Goal: Task Accomplishment & Management: Use online tool/utility

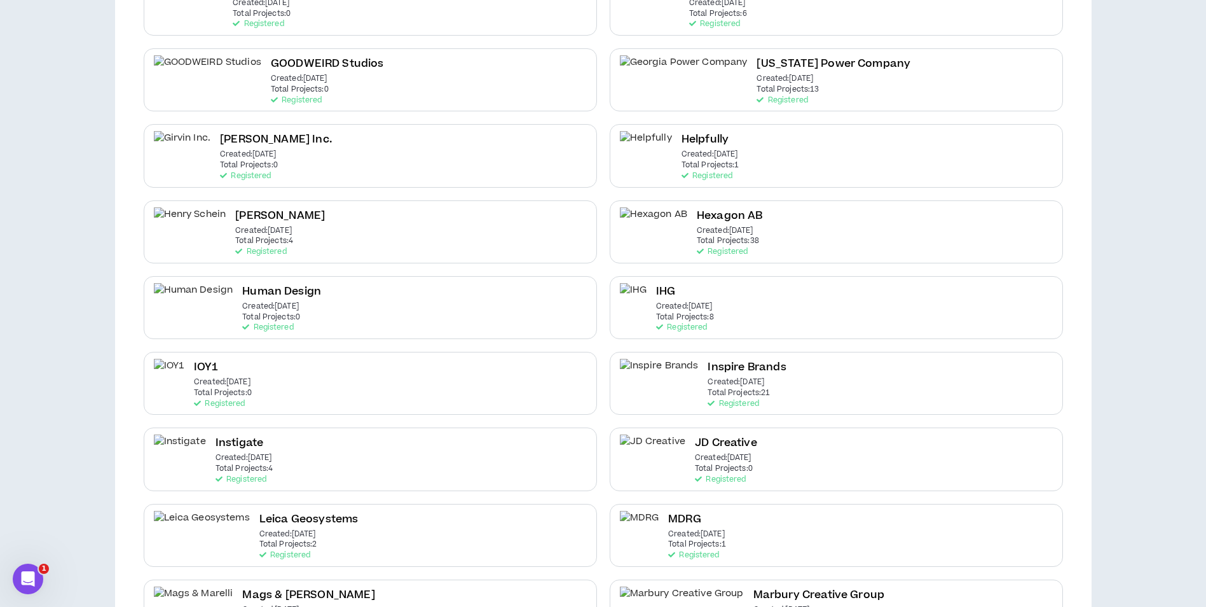
scroll to position [1023, 0]
click at [697, 288] on div "IHG Created: [DATE] Total Projects: 8 Registered" at bounding box center [685, 308] width 58 height 49
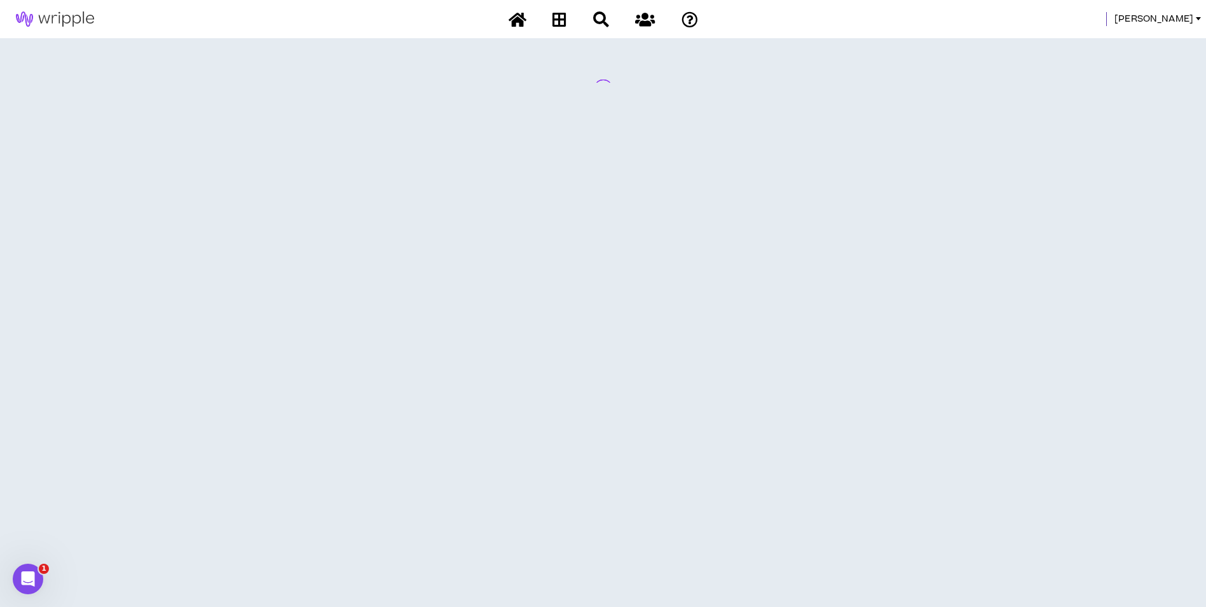
scroll to position [0, 0]
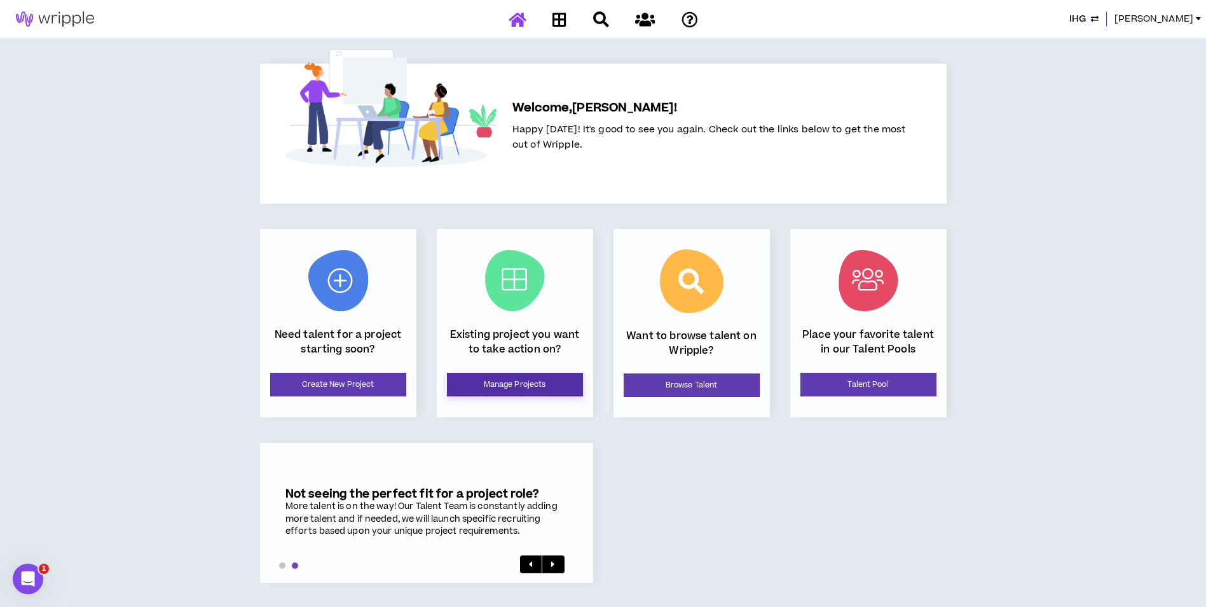
click at [510, 387] on link "Manage Projects" at bounding box center [515, 385] width 136 height 24
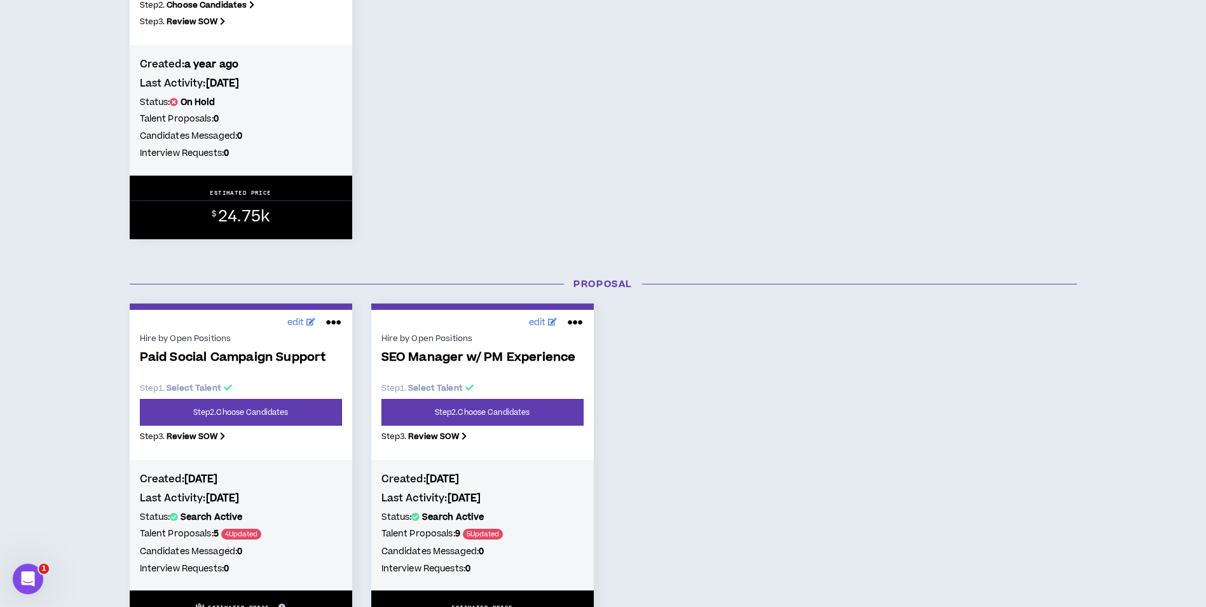
scroll to position [438, 0]
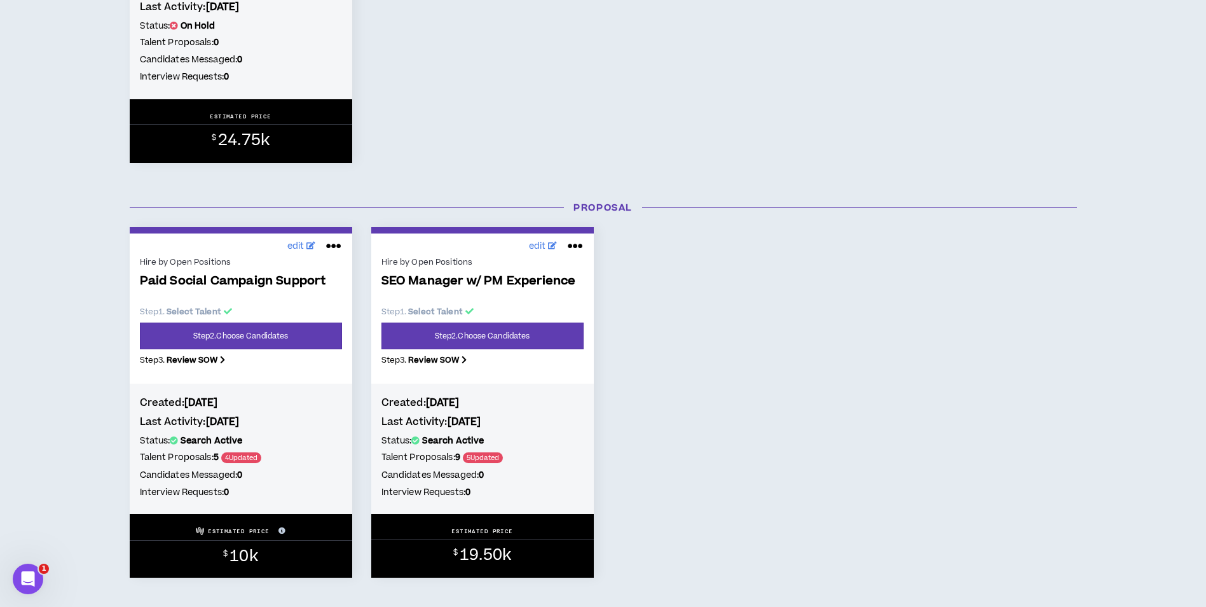
click at [289, 350] on div "Hire by Open Positions Paid Social Campaign Support Step 1 . Select Talent Step…" at bounding box center [241, 315] width 202 height 122
click at [298, 341] on link "Step 2 . Choose Candidates" at bounding box center [241, 335] width 202 height 27
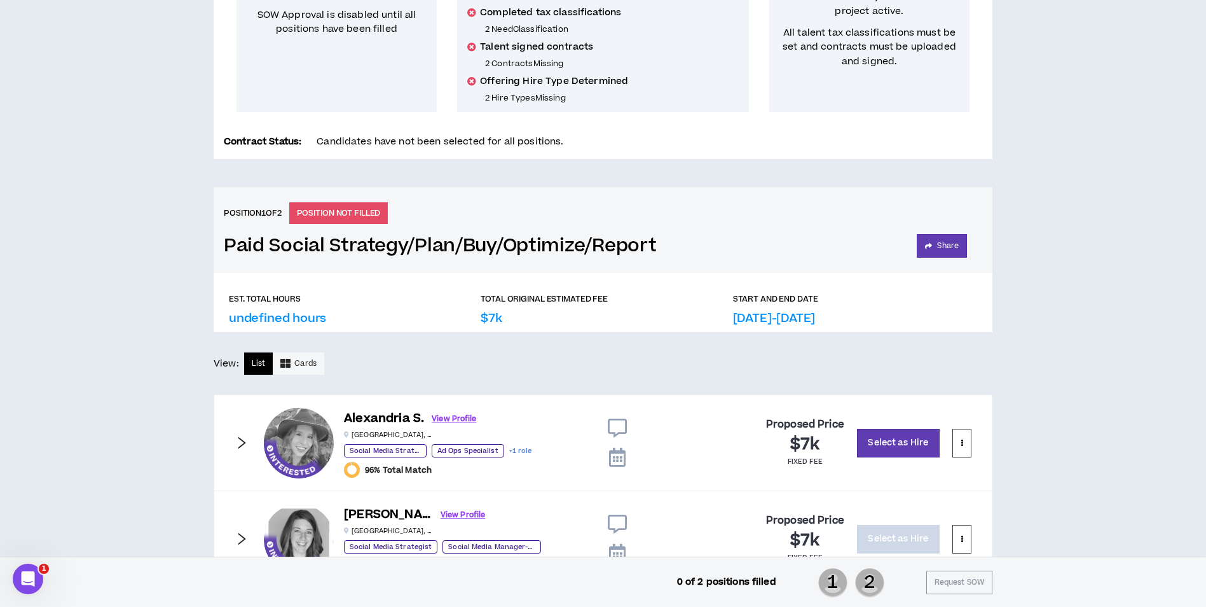
scroll to position [343, 0]
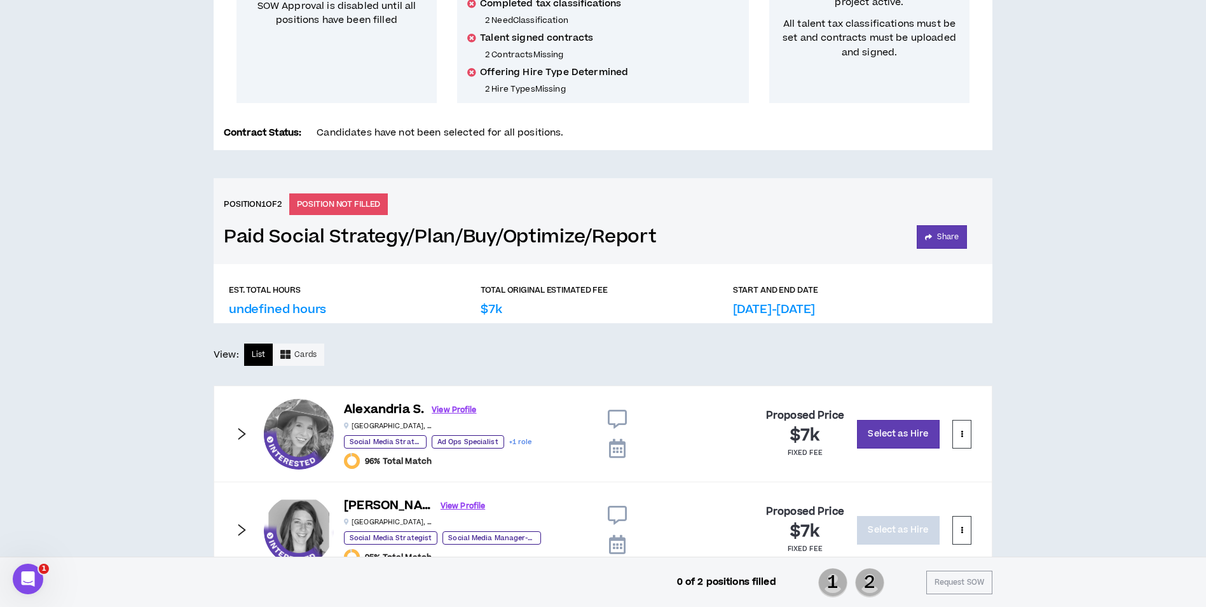
click at [490, 314] on p "$7k" at bounding box center [491, 309] width 21 height 17
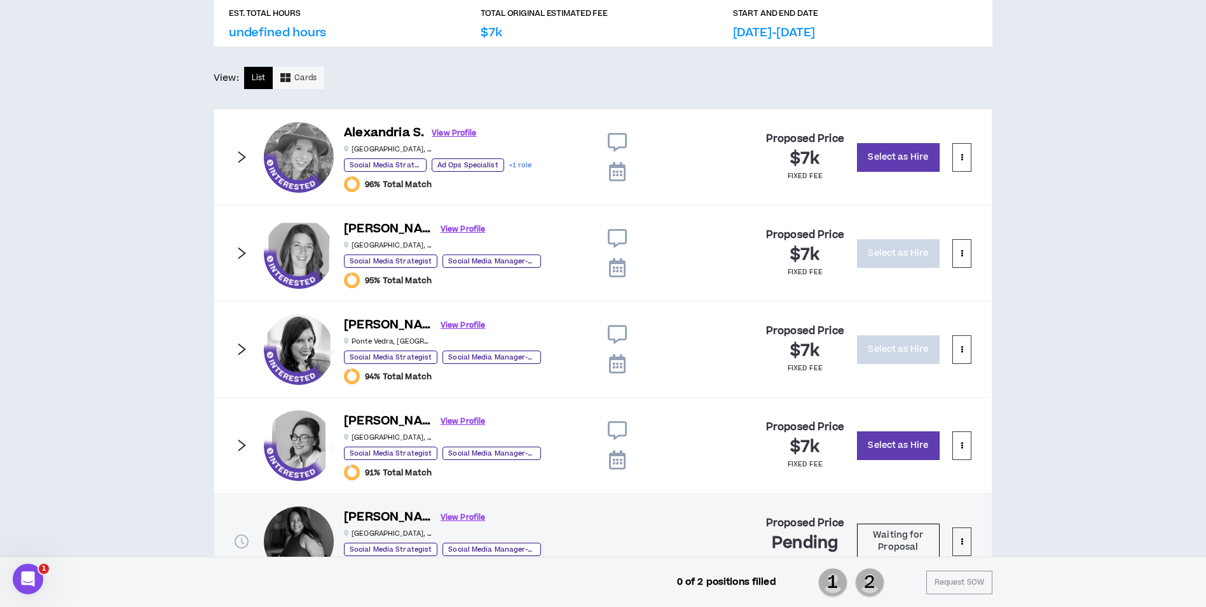
scroll to position [625, 0]
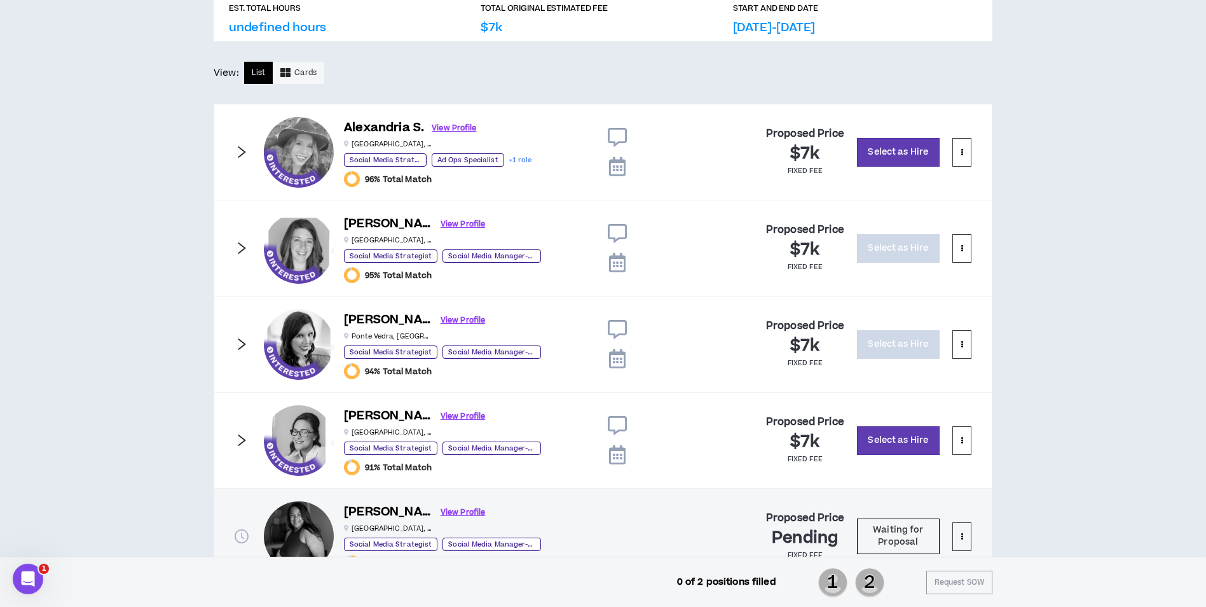
click at [243, 244] on icon "right" at bounding box center [242, 248] width 14 height 14
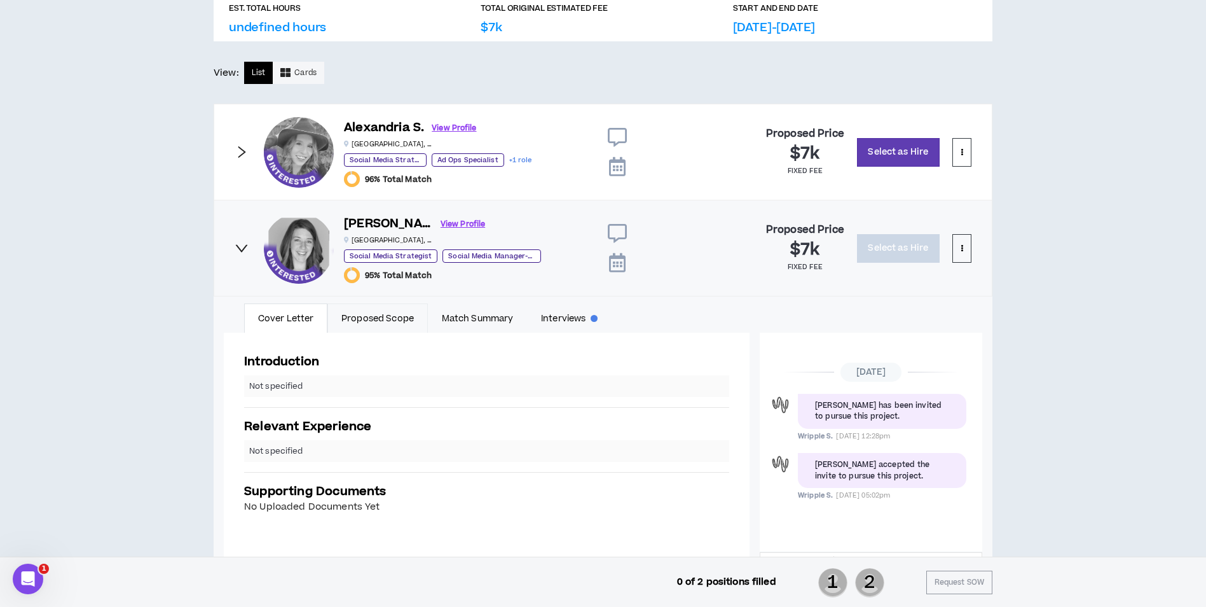
click at [410, 326] on link "Proposed Scope" at bounding box center [378, 317] width 100 height 29
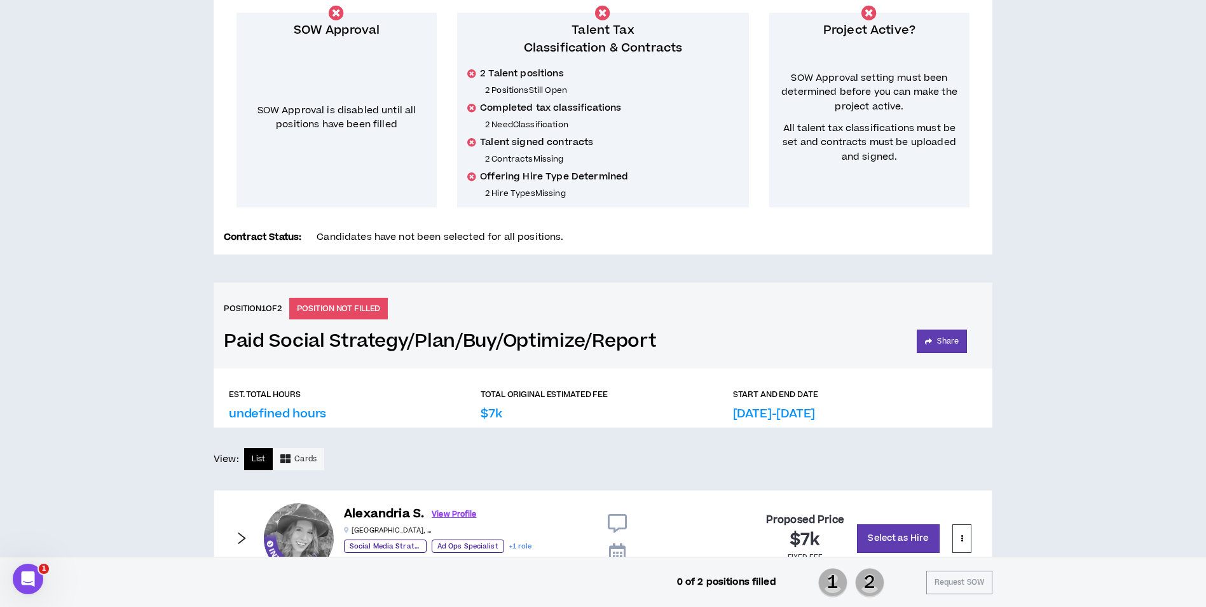
scroll to position [0, 0]
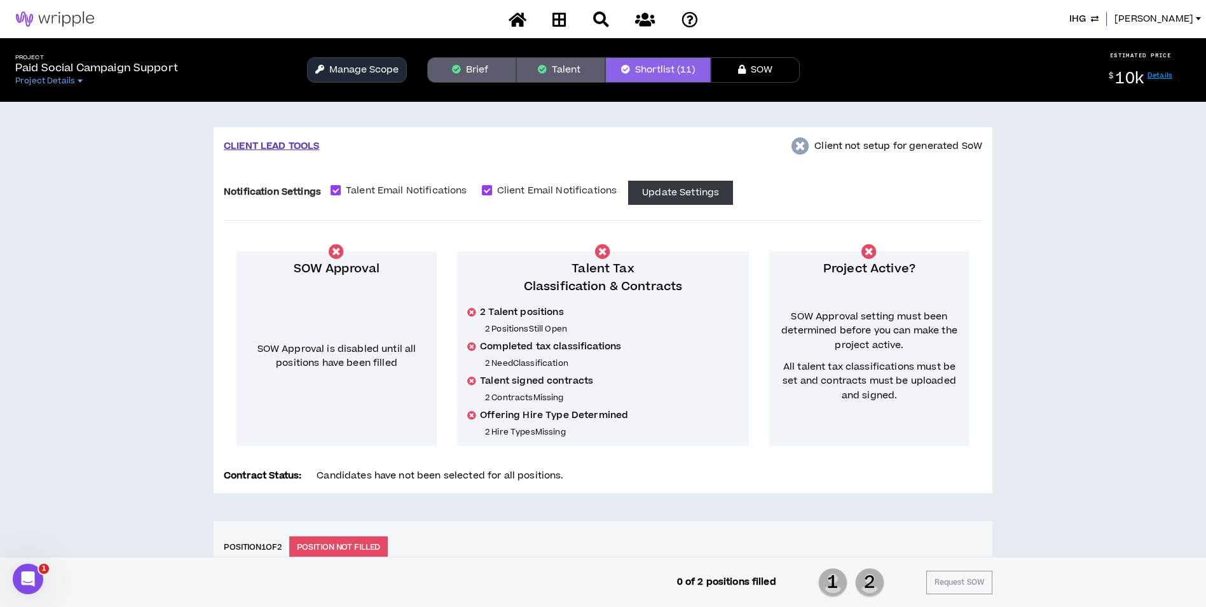
click at [567, 68] on button "Talent" at bounding box center [560, 69] width 89 height 25
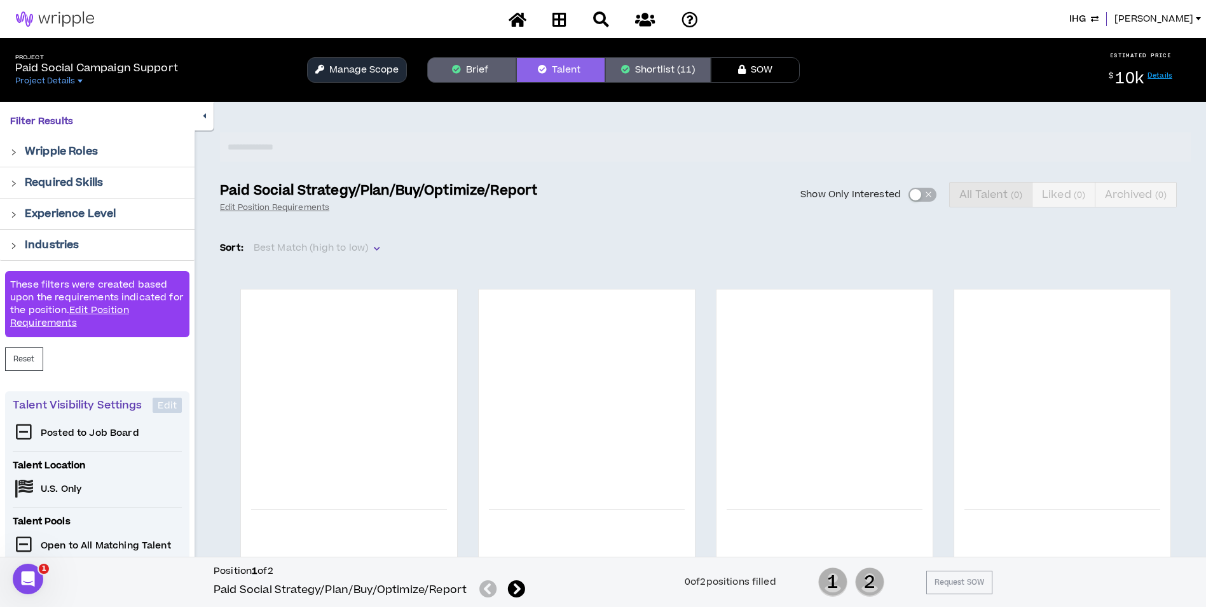
click at [467, 72] on button "Brief" at bounding box center [471, 69] width 89 height 25
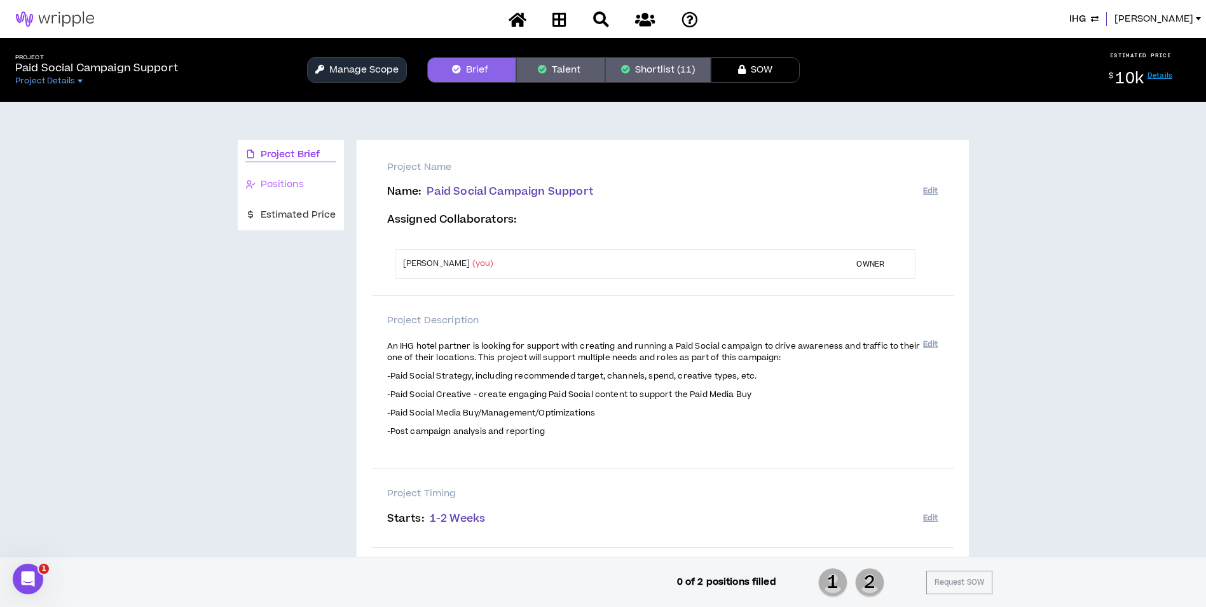
click at [287, 177] on div "Positions" at bounding box center [291, 185] width 106 height 30
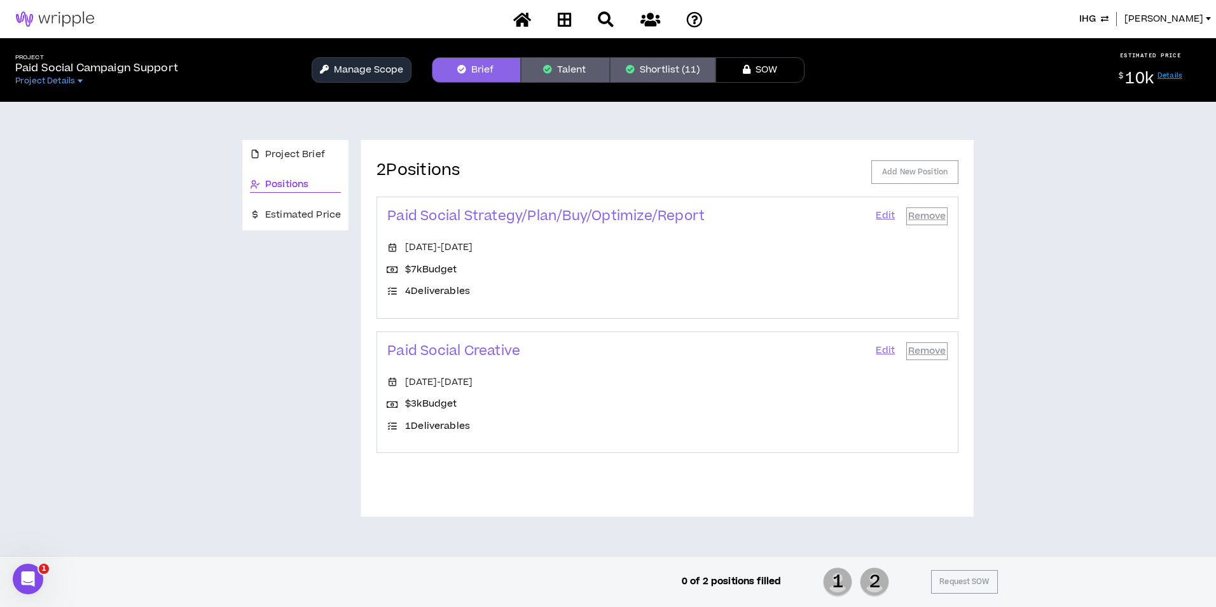
click at [886, 218] on link "Edit" at bounding box center [885, 216] width 22 height 18
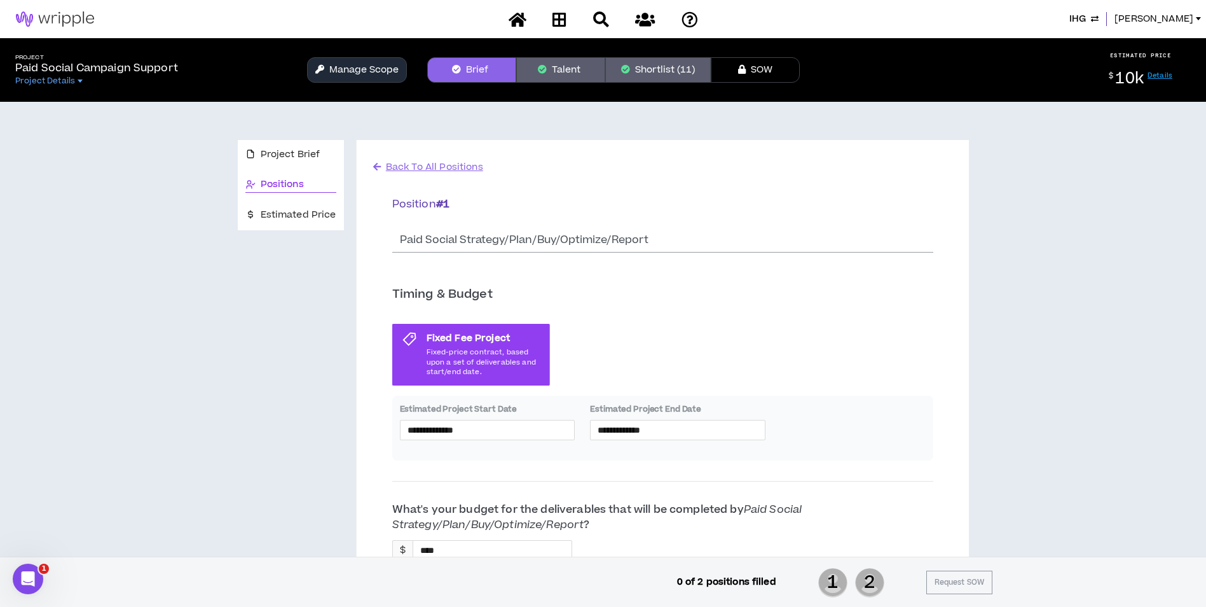
click at [648, 70] on button "Shortlist (11)" at bounding box center [658, 69] width 106 height 25
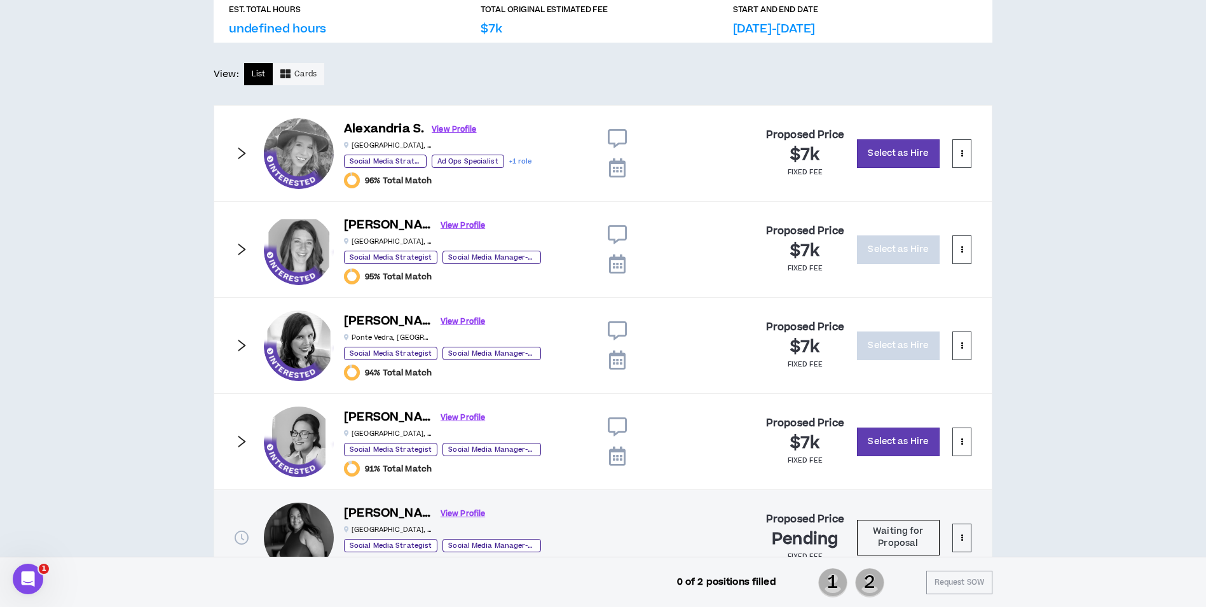
scroll to position [626, 0]
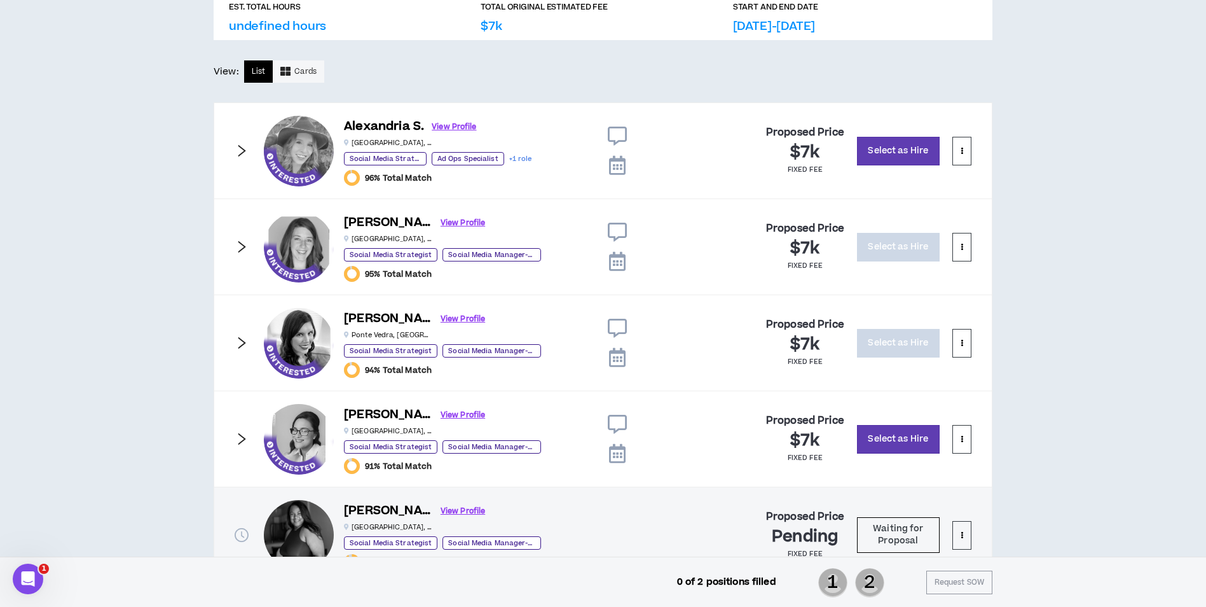
click at [242, 244] on icon "right" at bounding box center [242, 246] width 8 height 12
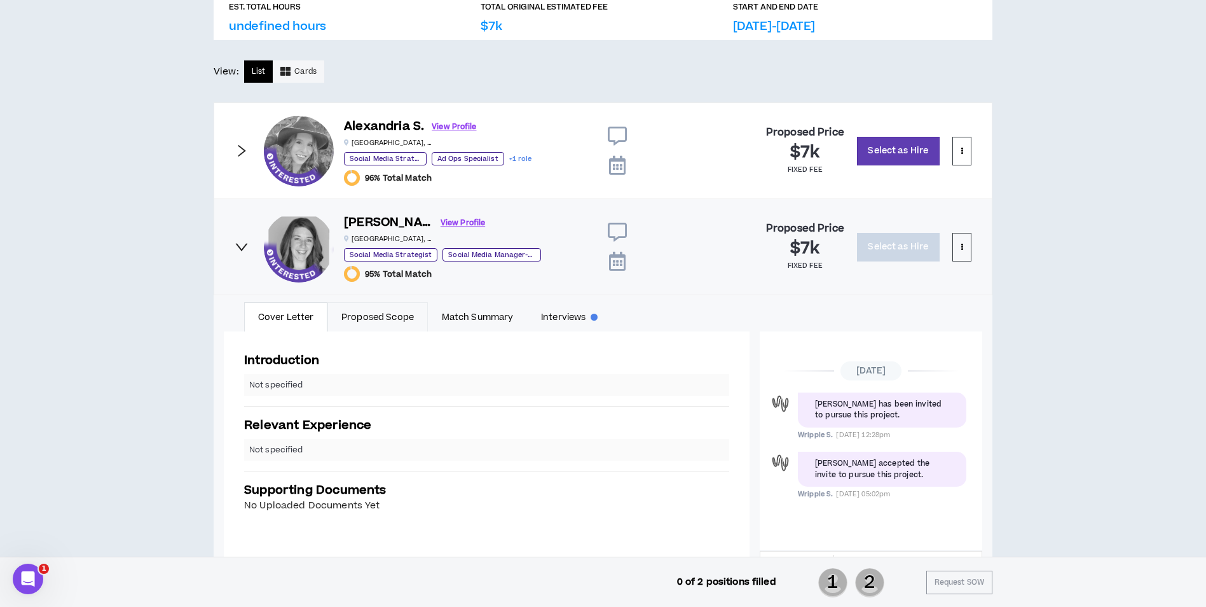
click at [378, 318] on link "Proposed Scope" at bounding box center [378, 316] width 100 height 29
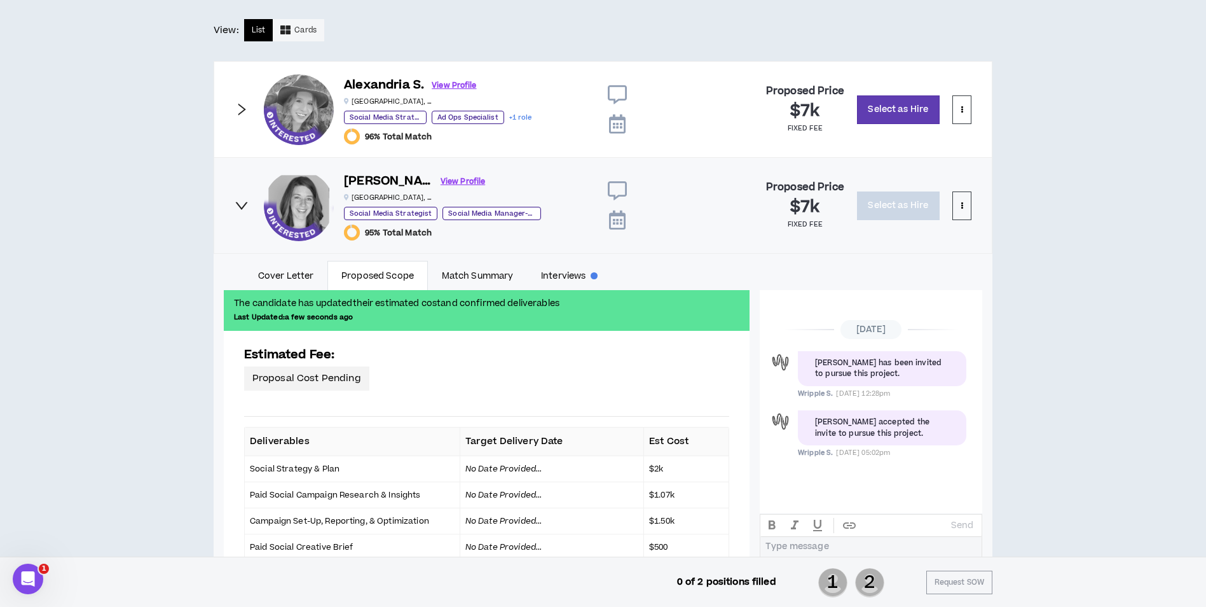
scroll to position [666, 0]
click at [962, 121] on button at bounding box center [962, 110] width 19 height 29
click at [1068, 143] on div "CLIENT LEAD TOOLS Client not setup for generated SoW Notification Settings Tale…" at bounding box center [603, 586] width 1206 height 2302
click at [256, 109] on div "Alexandria S. View Profile [GEOGRAPHIC_DATA] , [GEOGRAPHIC_DATA] Social Media S…" at bounding box center [603, 110] width 779 height 97
click at [240, 109] on icon "right" at bounding box center [242, 110] width 14 height 14
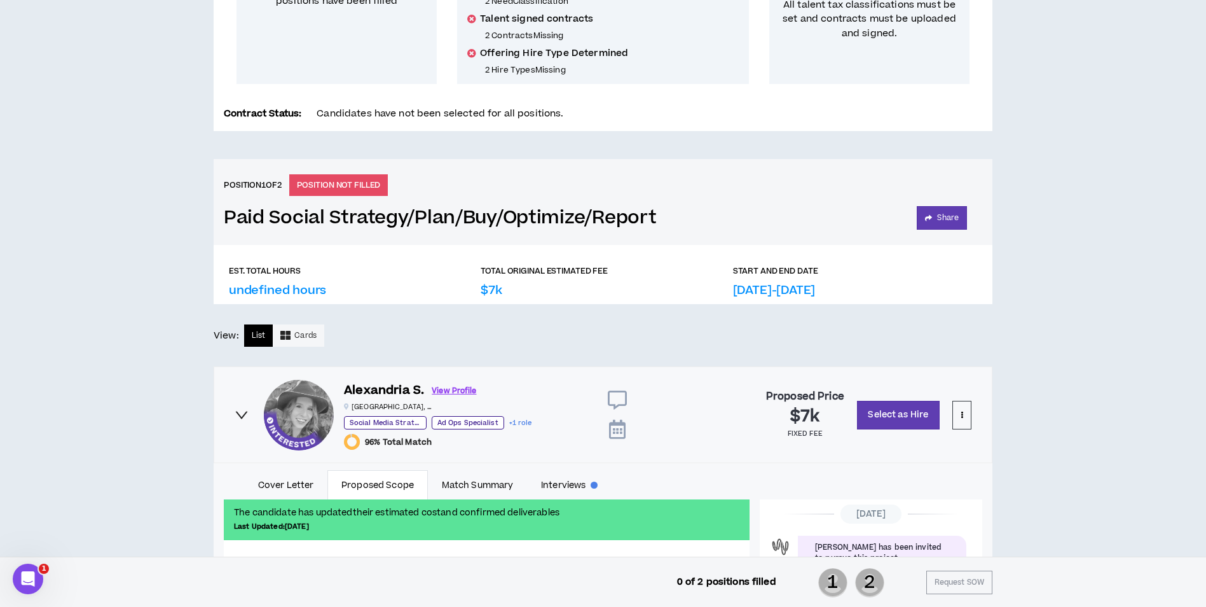
scroll to position [0, 0]
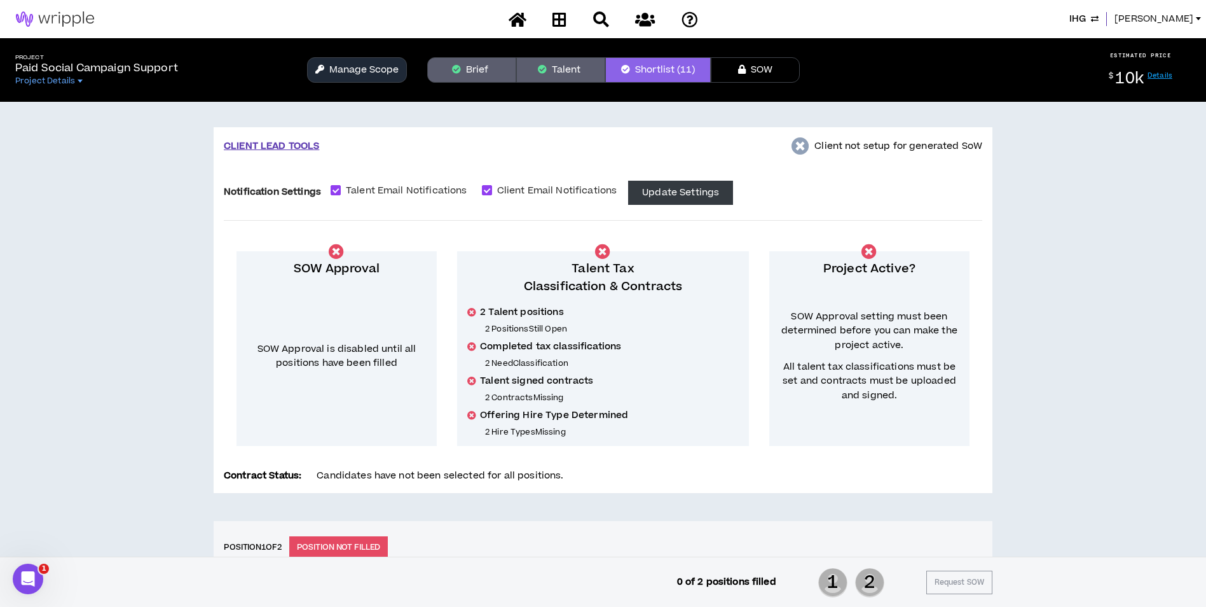
click at [1180, 22] on span "[PERSON_NAME]" at bounding box center [1154, 19] width 79 height 14
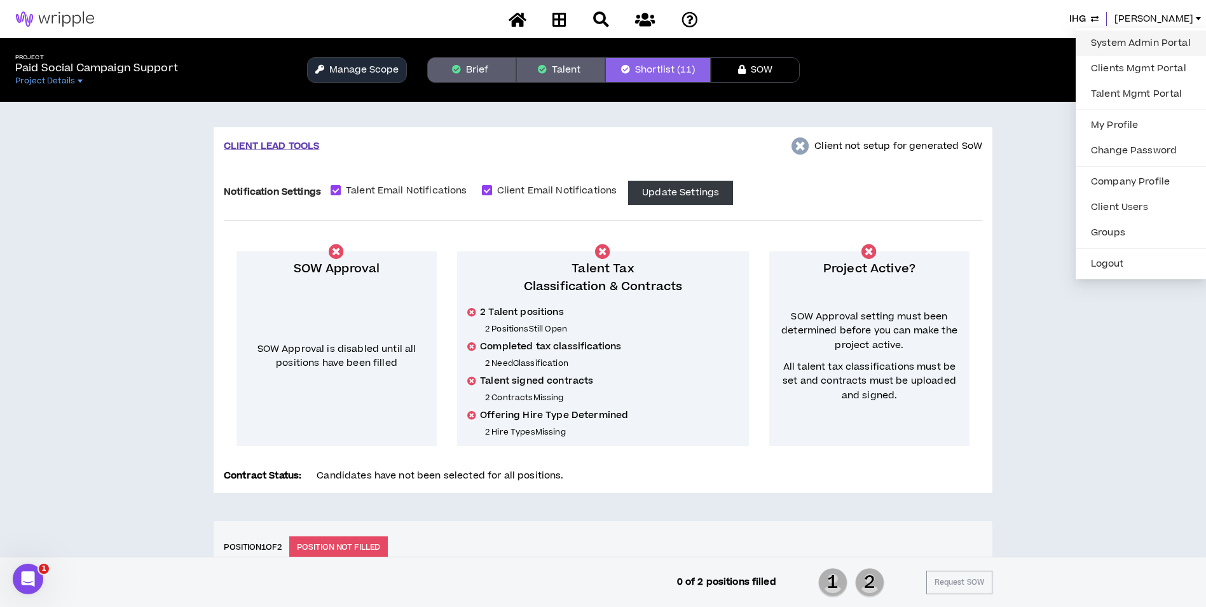
click at [1133, 38] on link "System Admin Portal" at bounding box center [1141, 43] width 115 height 19
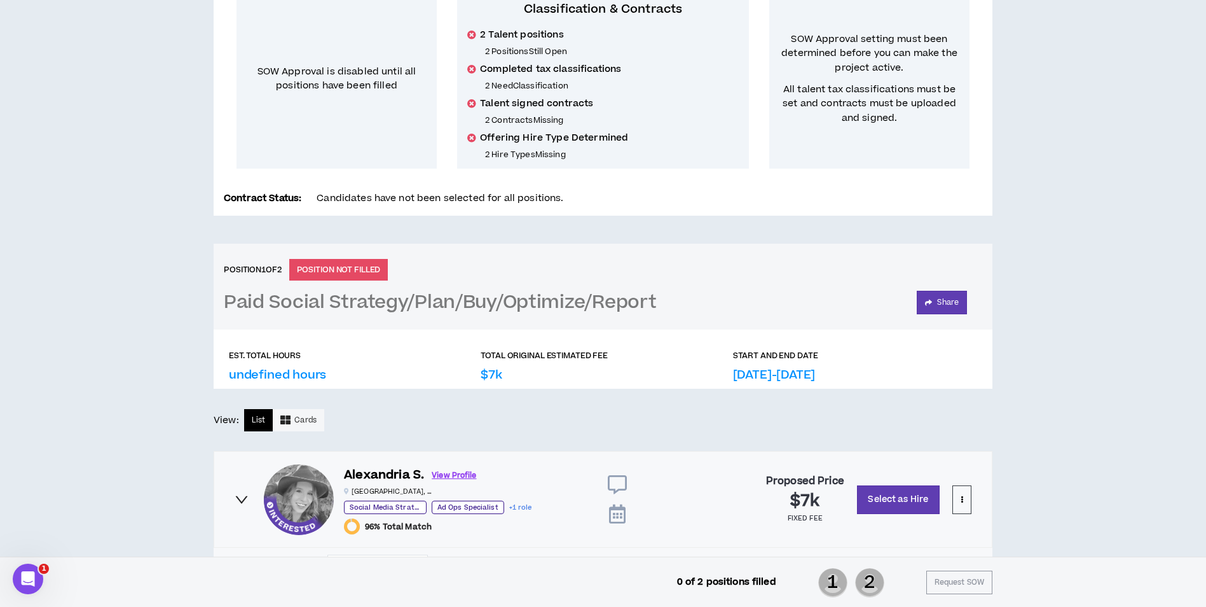
scroll to position [289, 0]
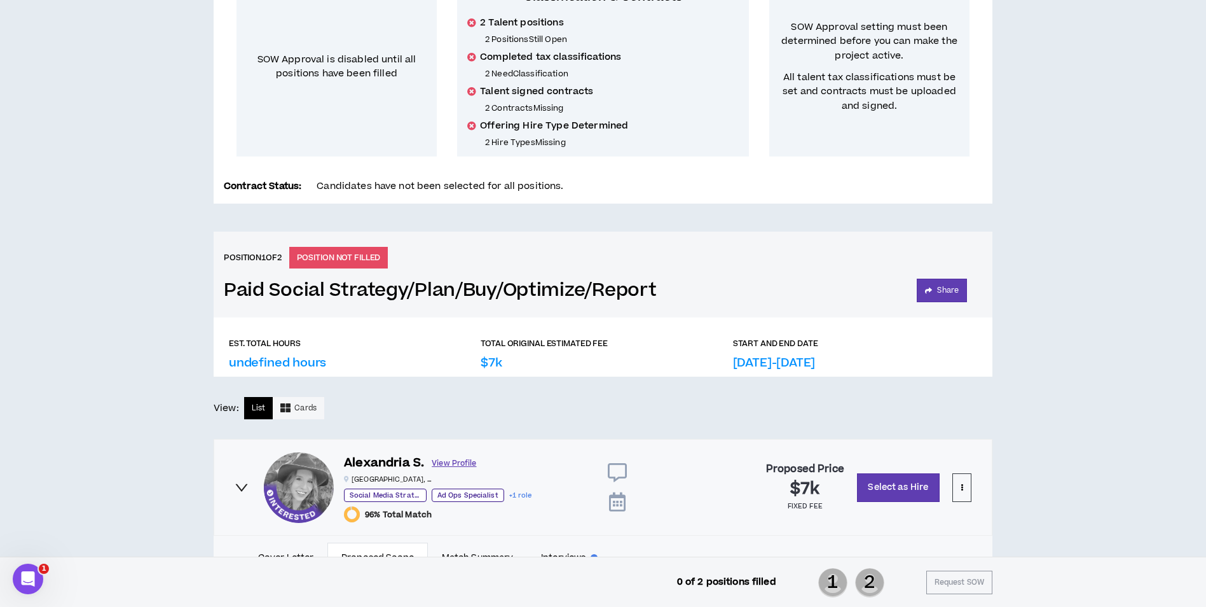
click at [441, 467] on link "View Profile" at bounding box center [454, 463] width 45 height 22
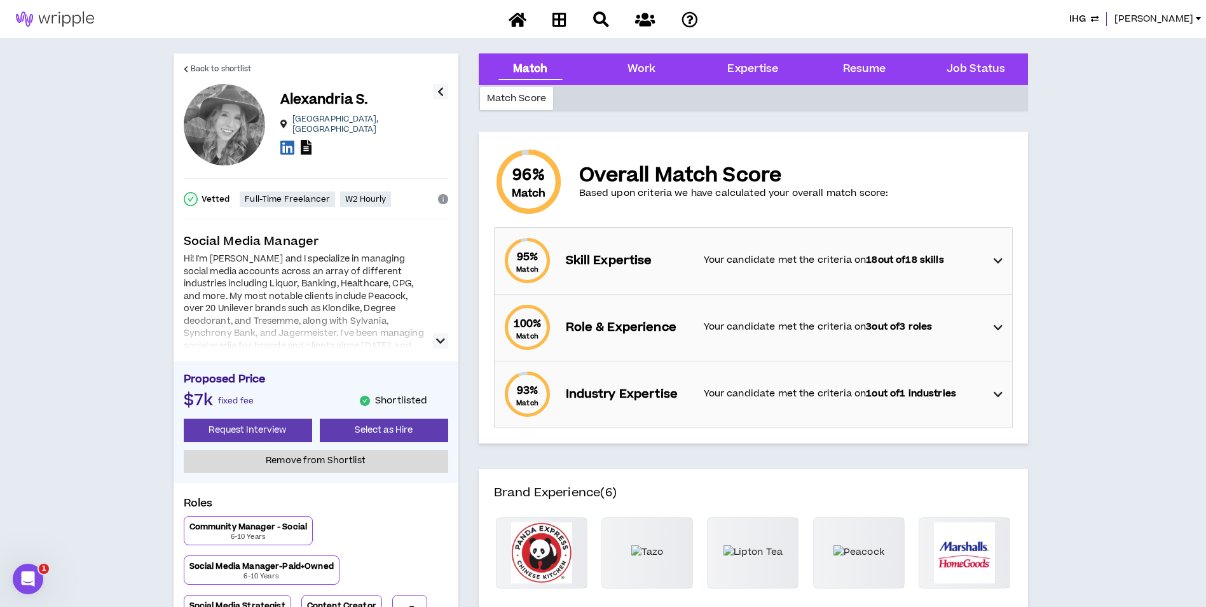
click at [306, 147] on icon at bounding box center [306, 147] width 11 height 15
click at [286, 146] on icon at bounding box center [287, 147] width 14 height 16
click at [209, 69] on span "Back to shortlist" at bounding box center [221, 69] width 61 height 12
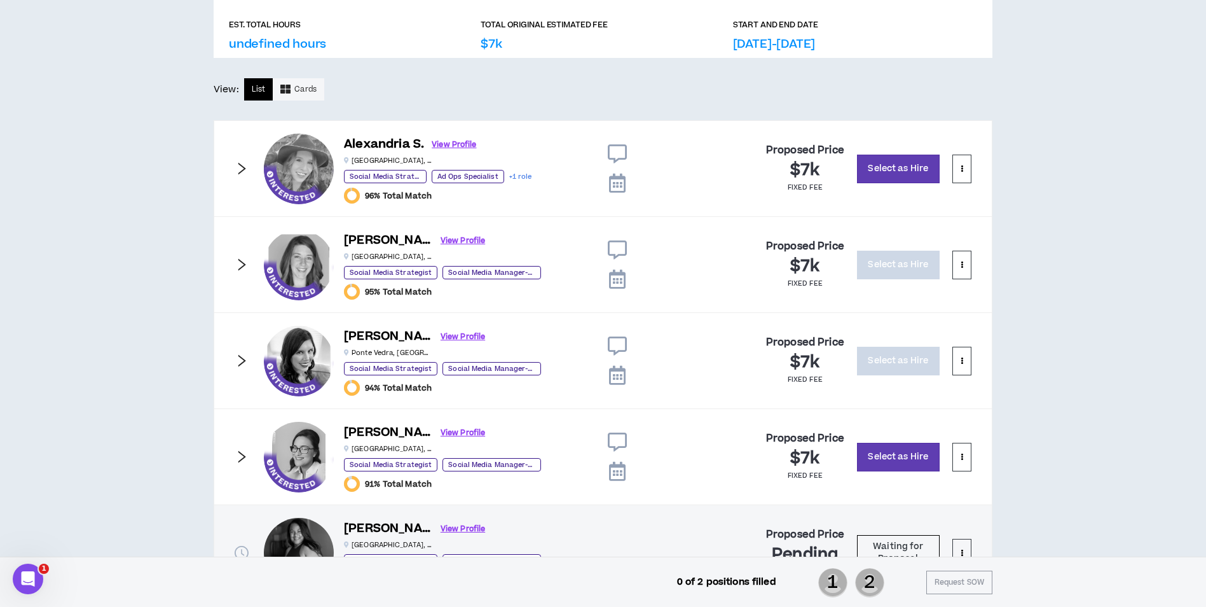
scroll to position [613, 0]
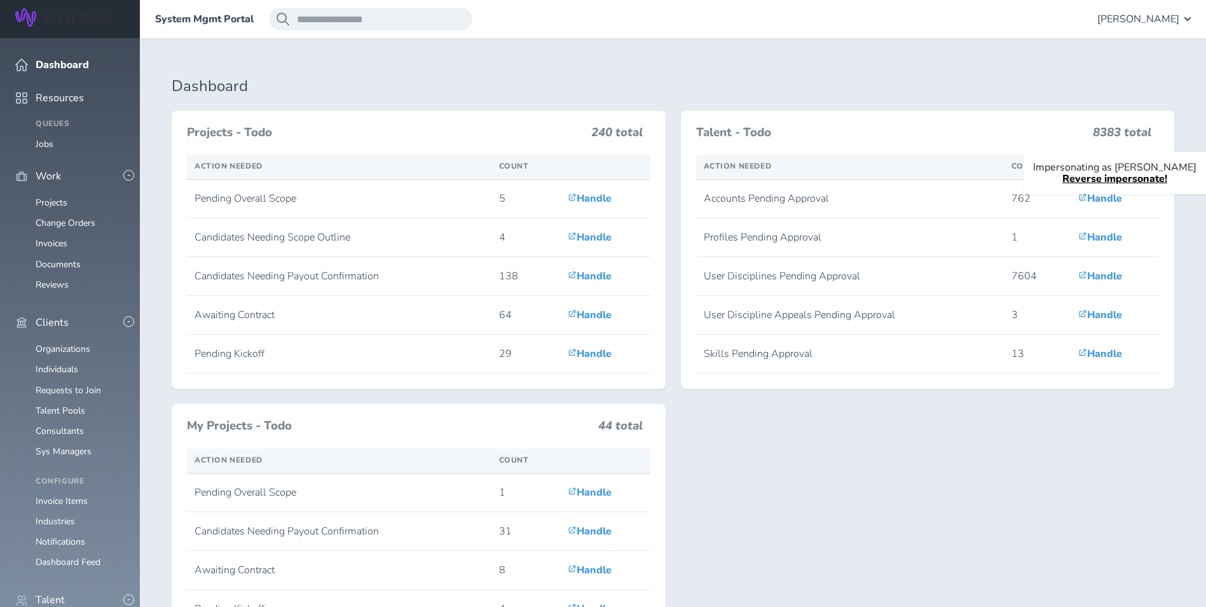
scroll to position [443, 0]
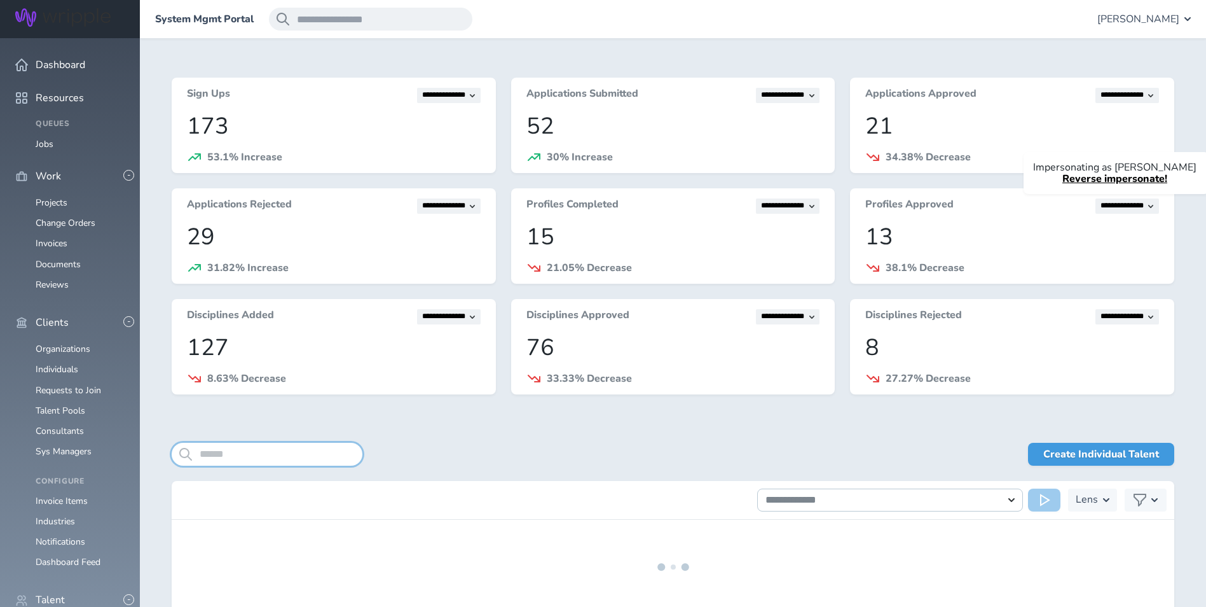
click at [258, 457] on input "search" at bounding box center [267, 454] width 191 height 23
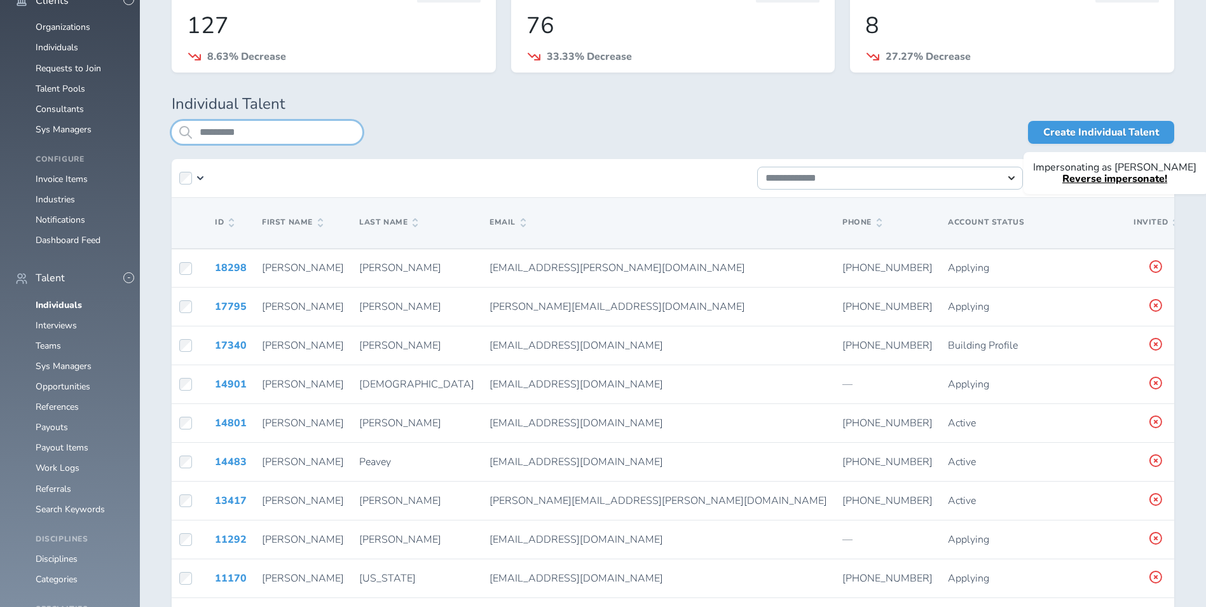
scroll to position [321, 0]
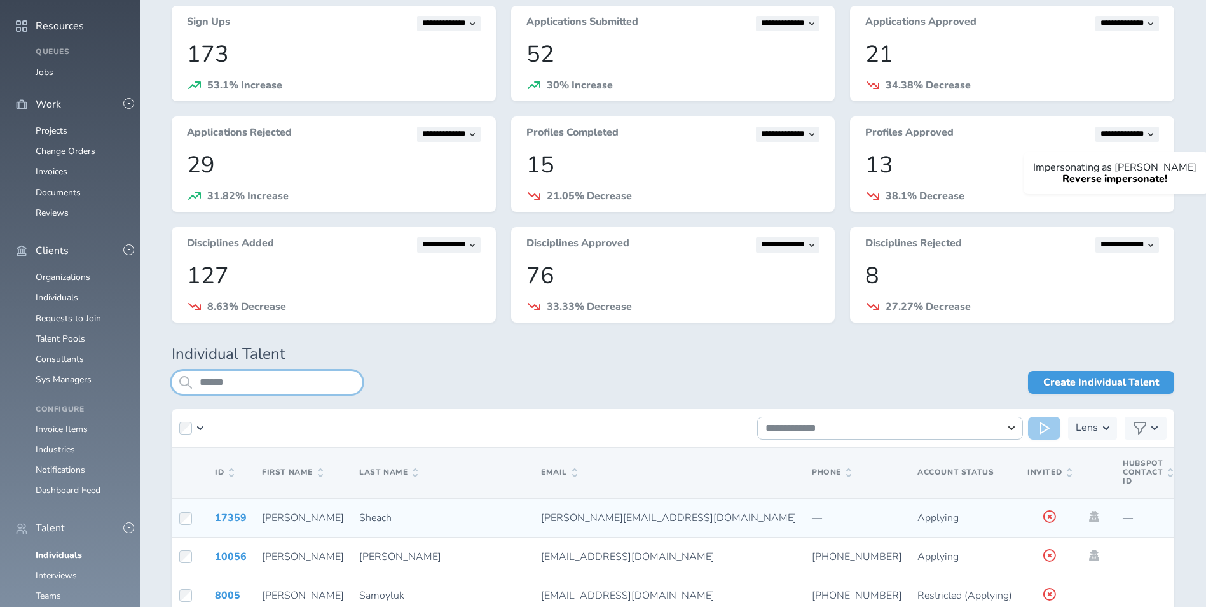
scroll to position [258, 0]
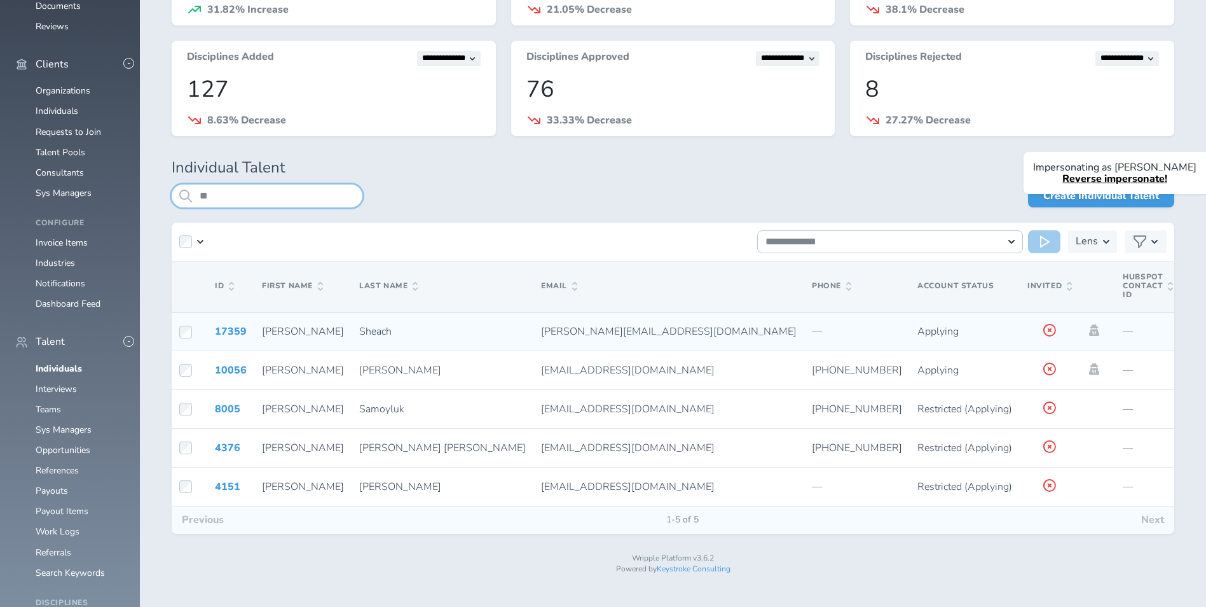
type input "*"
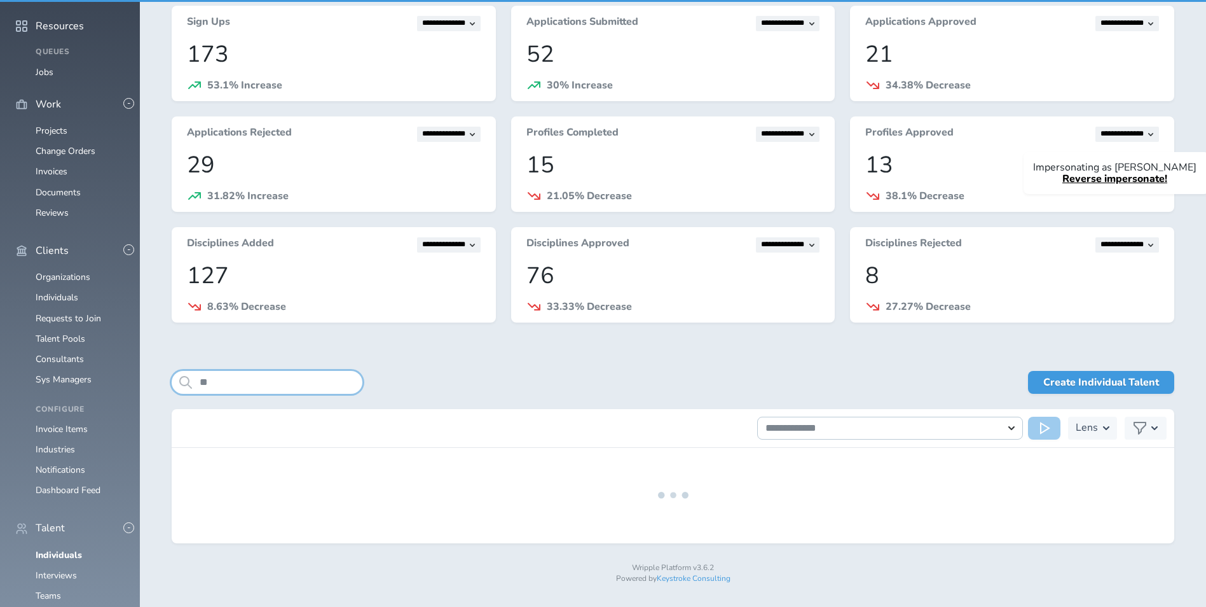
type input "*"
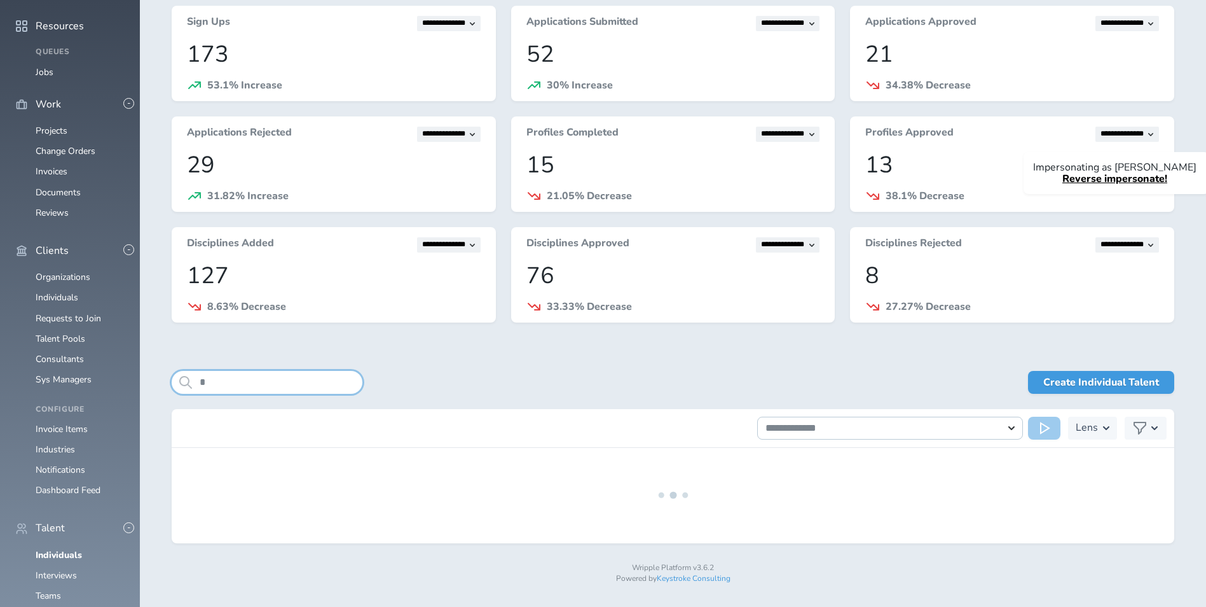
scroll to position [106, 0]
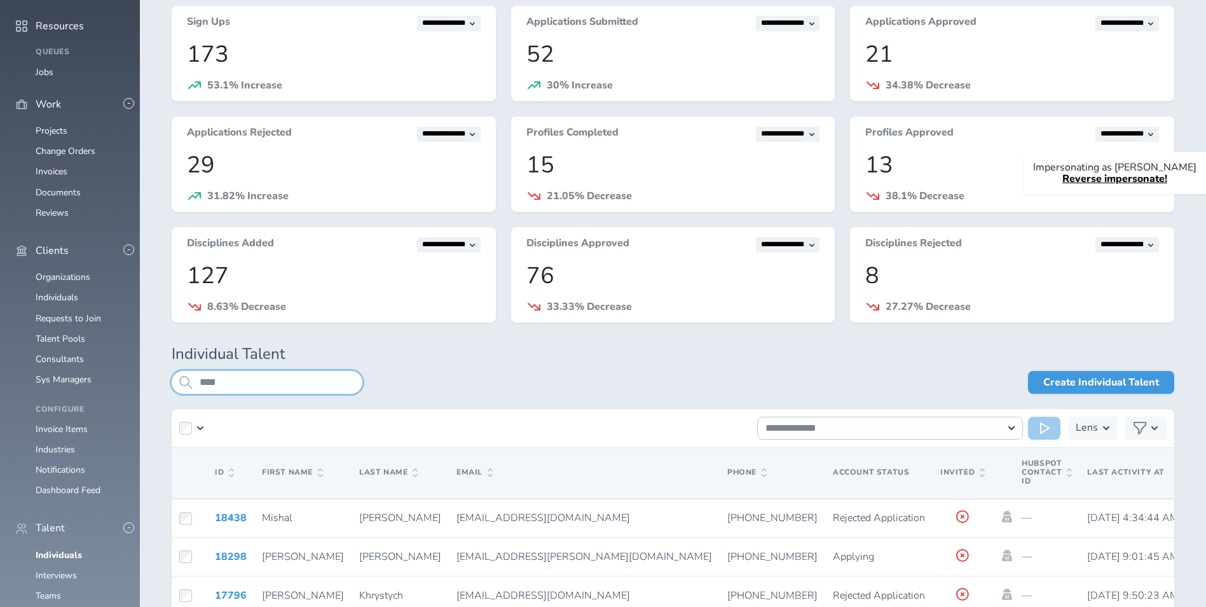
scroll to position [321, 0]
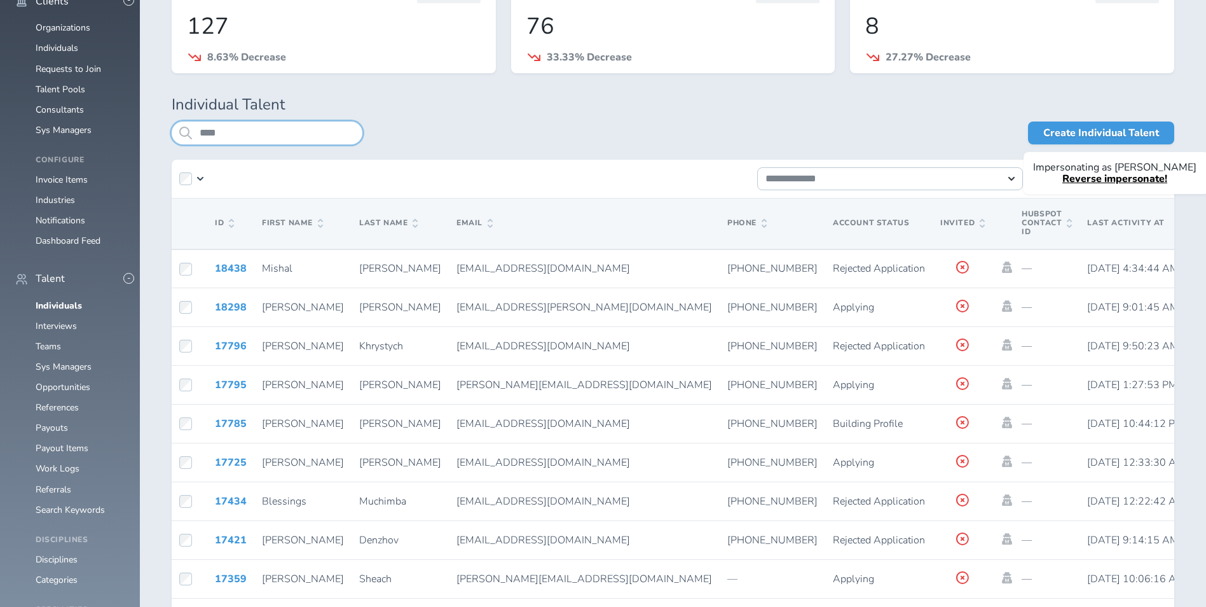
click at [265, 130] on input "****" at bounding box center [267, 132] width 191 height 23
type input "**********"
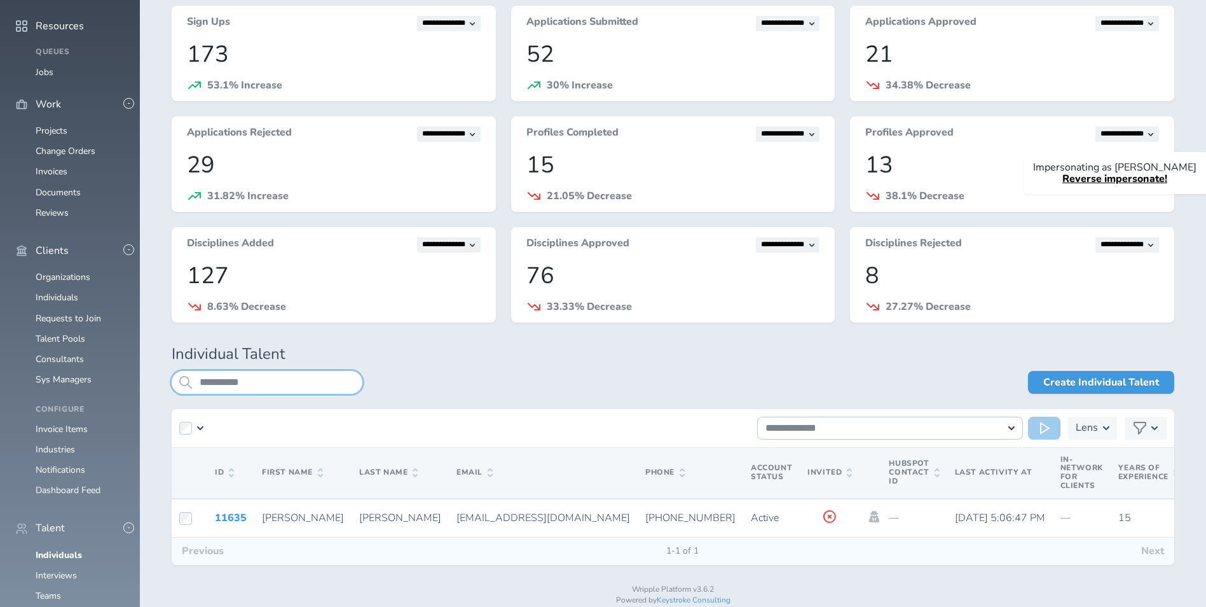
scroll to position [103, 0]
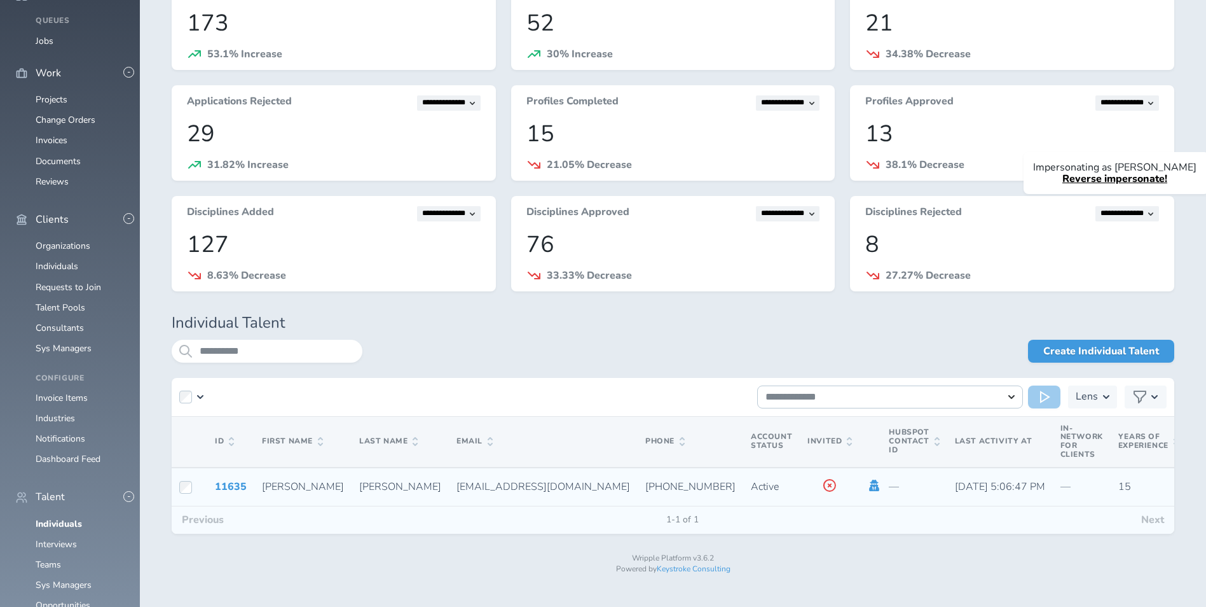
click at [870, 486] on icon at bounding box center [875, 485] width 10 height 11
